Goal: Find contact information: Obtain details needed to contact an individual or organization

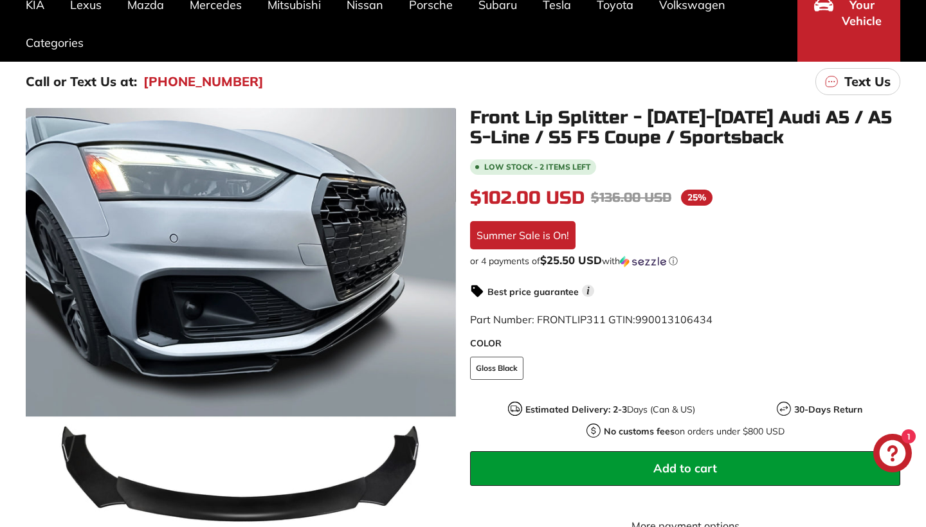
scroll to position [175, 0]
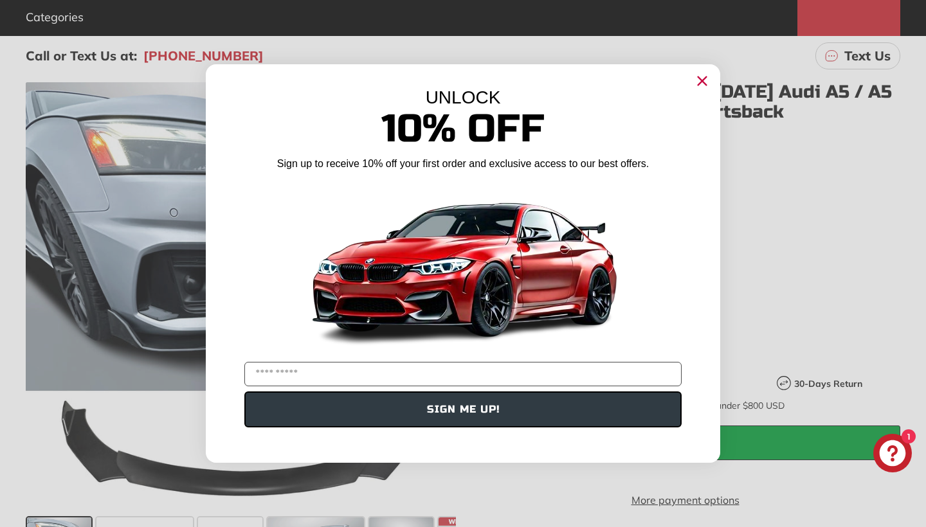
click at [706, 80] on circle "Close dialog" at bounding box center [701, 80] width 19 height 19
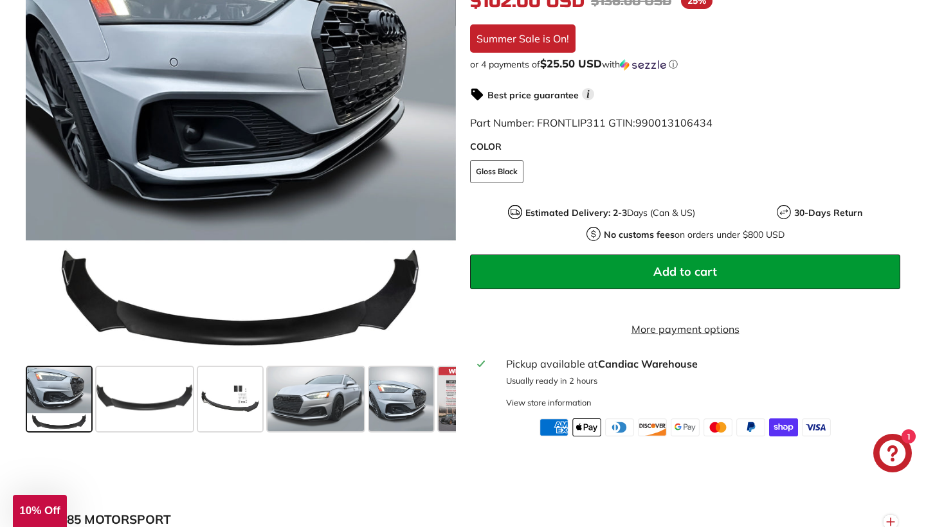
scroll to position [356, 0]
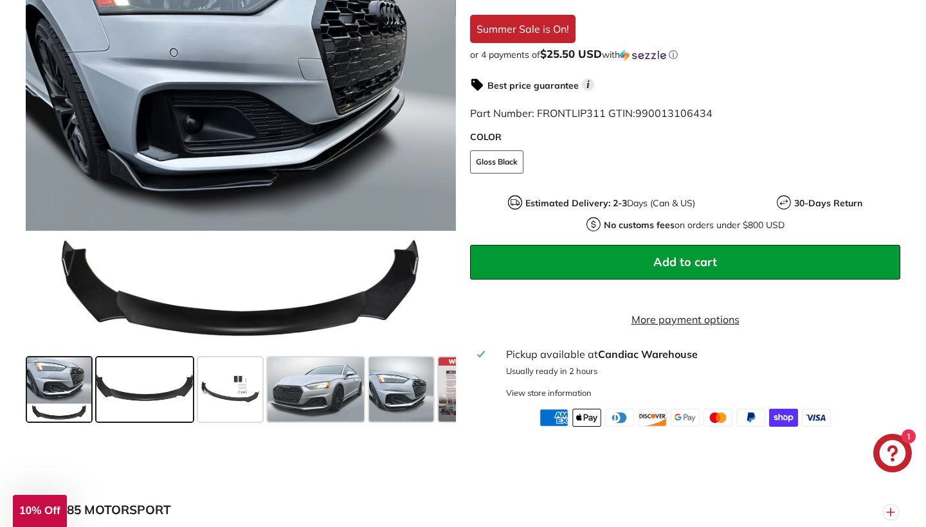
click at [129, 403] on span at bounding box center [144, 389] width 96 height 64
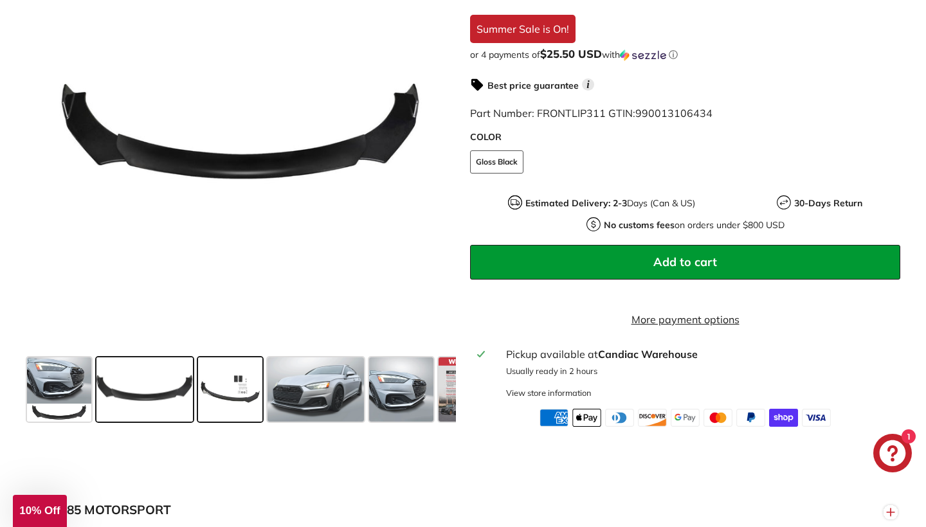
click at [220, 415] on span at bounding box center [230, 389] width 64 height 64
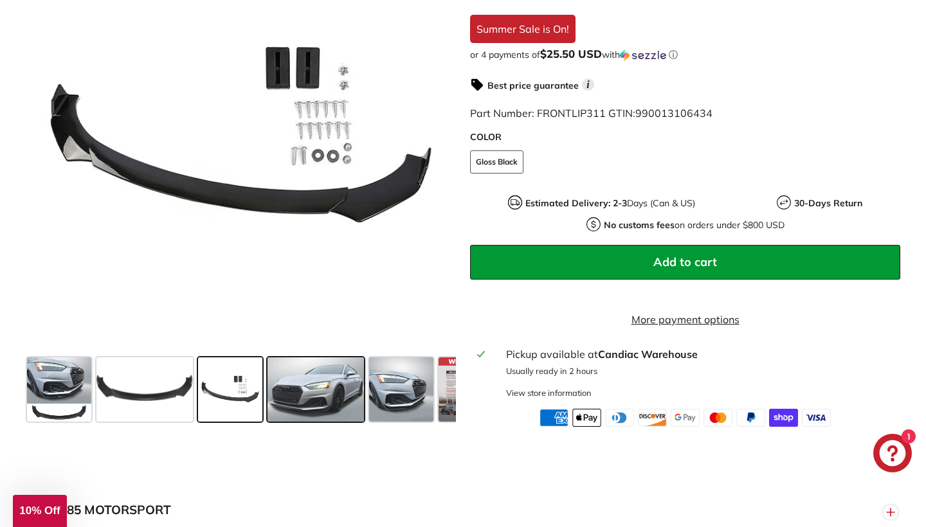
click at [291, 418] on span at bounding box center [315, 389] width 96 height 64
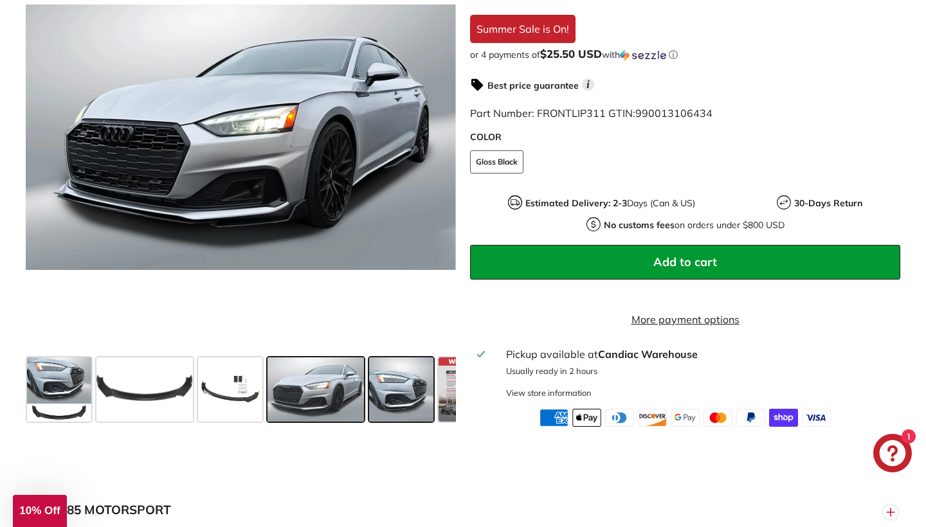
click at [399, 402] on span at bounding box center [401, 389] width 64 height 64
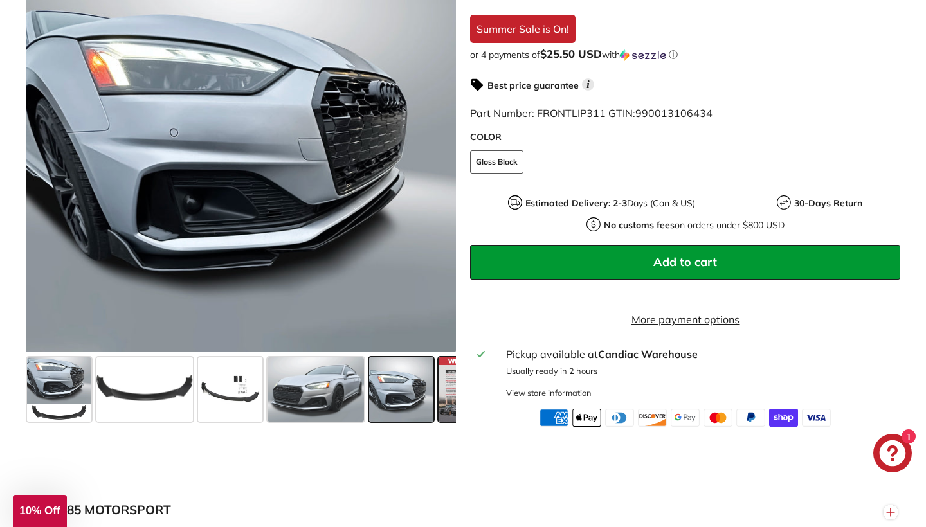
click at [449, 409] on span at bounding box center [470, 389] width 64 height 64
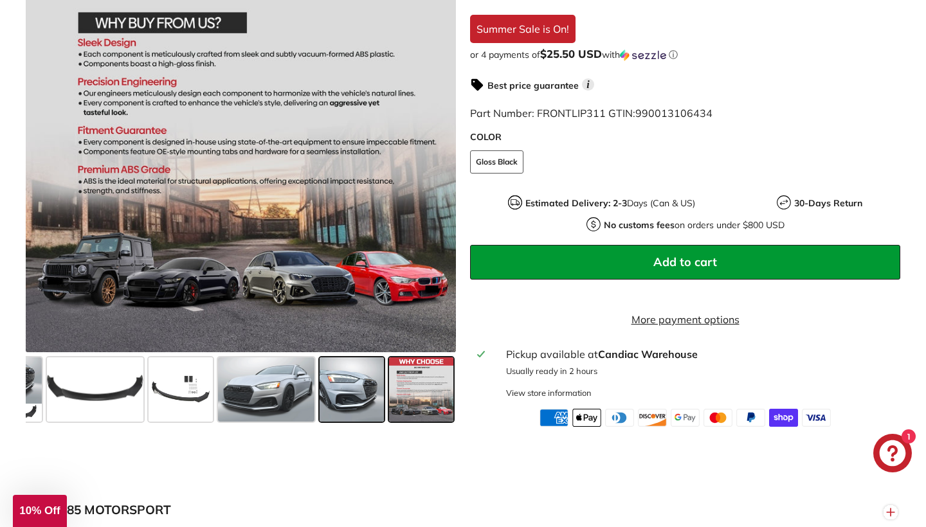
click at [339, 412] on span at bounding box center [351, 389] width 64 height 64
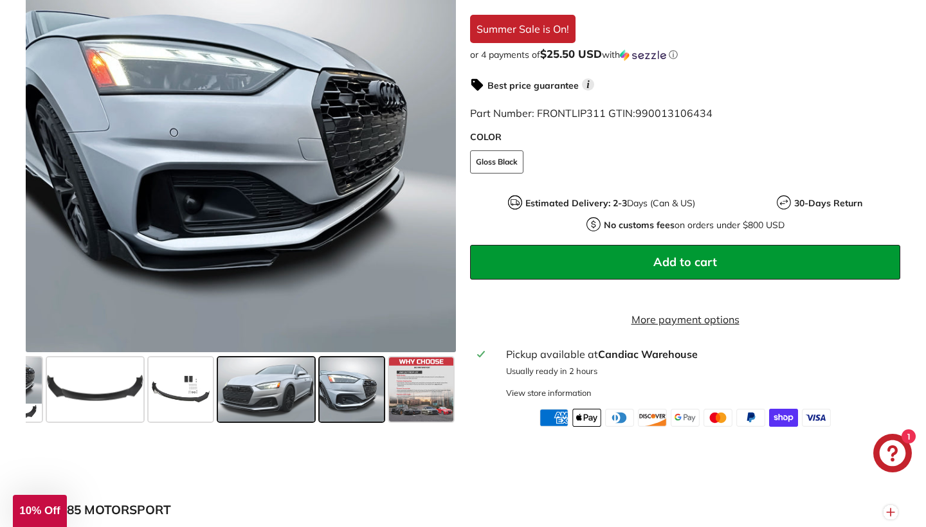
click at [272, 415] on span at bounding box center [266, 389] width 96 height 64
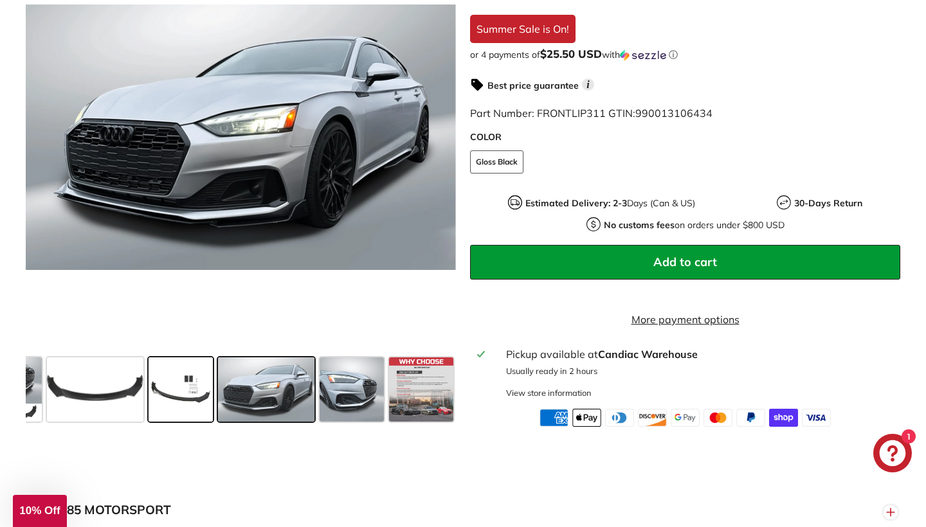
click at [181, 420] on span at bounding box center [180, 389] width 64 height 64
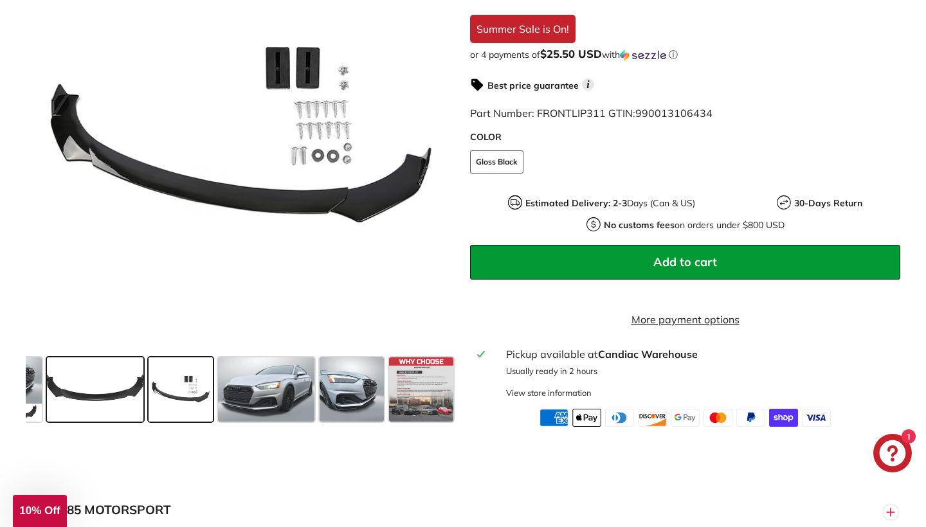
click at [121, 413] on span at bounding box center [95, 389] width 96 height 64
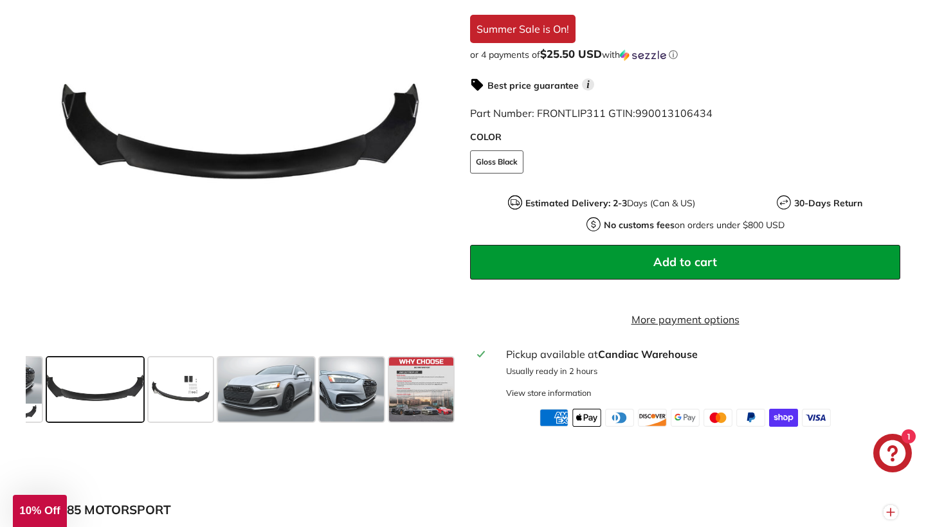
scroll to position [0, 0]
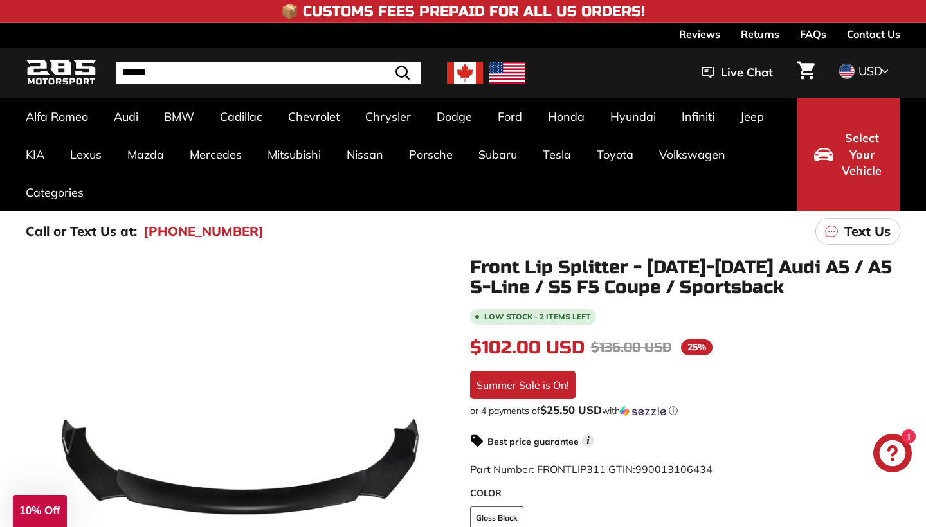
click at [868, 33] on link "Contact Us" at bounding box center [872, 34] width 53 height 22
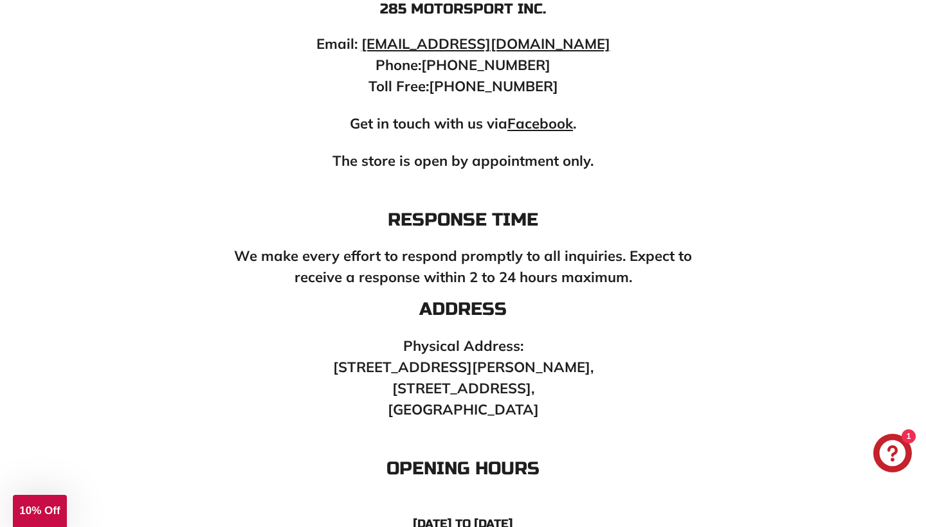
scroll to position [522, 0]
